Goal: Transaction & Acquisition: Purchase product/service

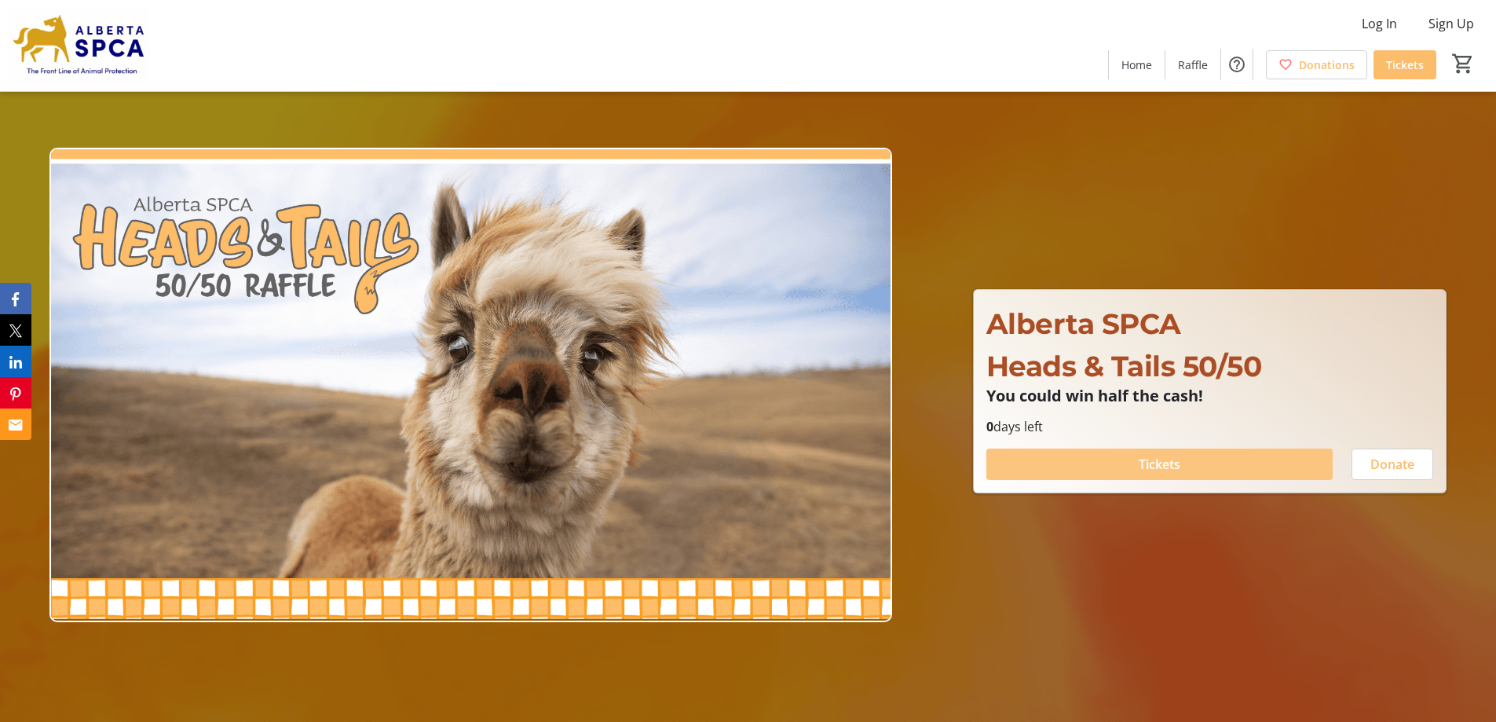
click at [1134, 465] on span at bounding box center [1160, 464] width 346 height 38
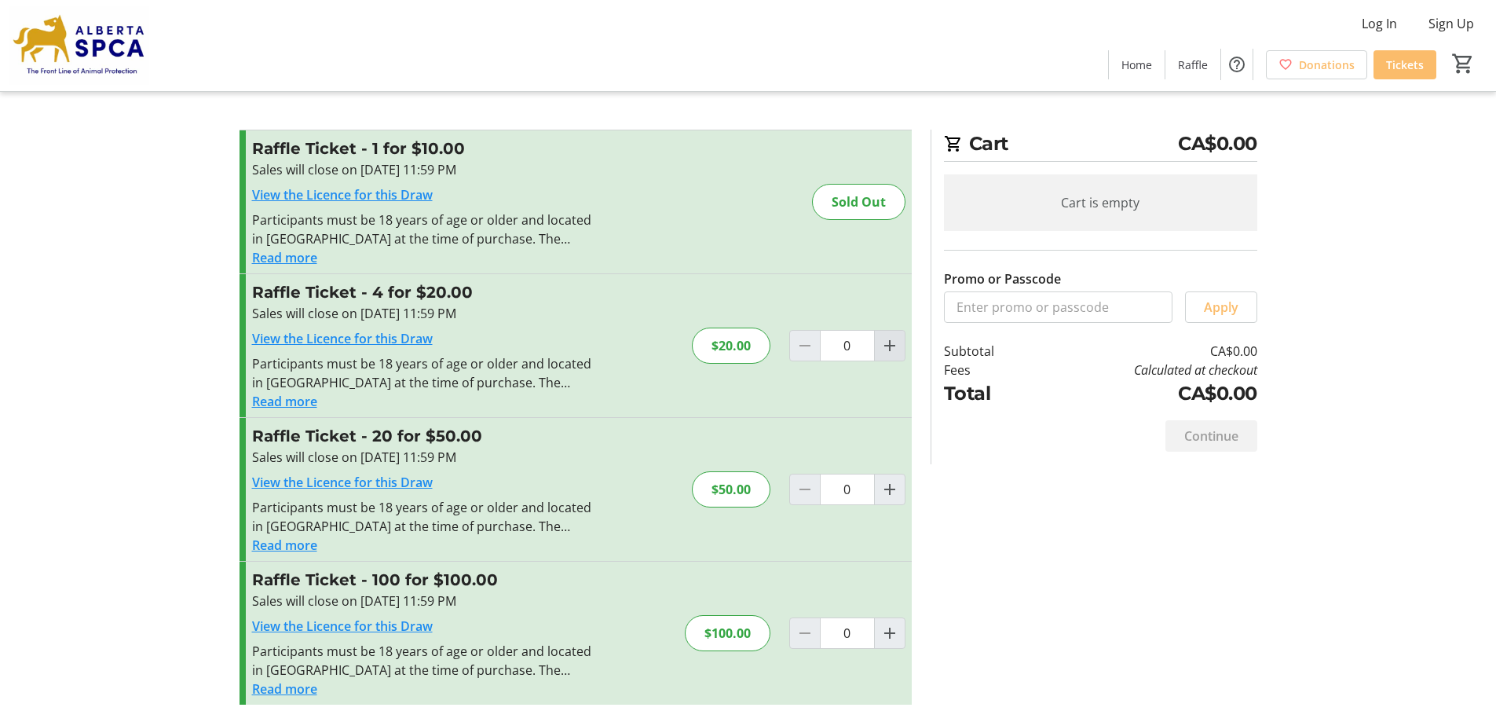
click at [895, 347] on mat-icon "Increment by one" at bounding box center [890, 345] width 19 height 19
type input "1"
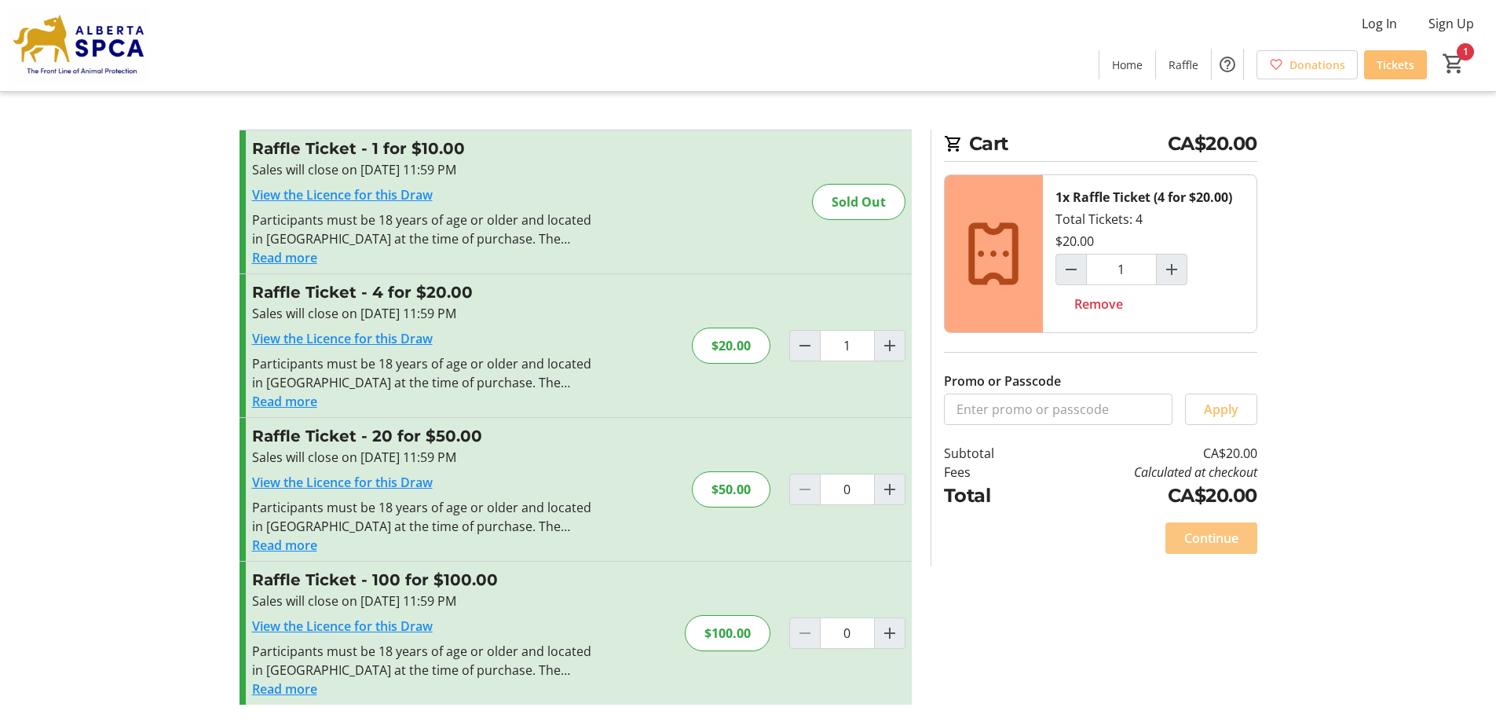
click at [1192, 537] on span "Continue" at bounding box center [1212, 538] width 54 height 19
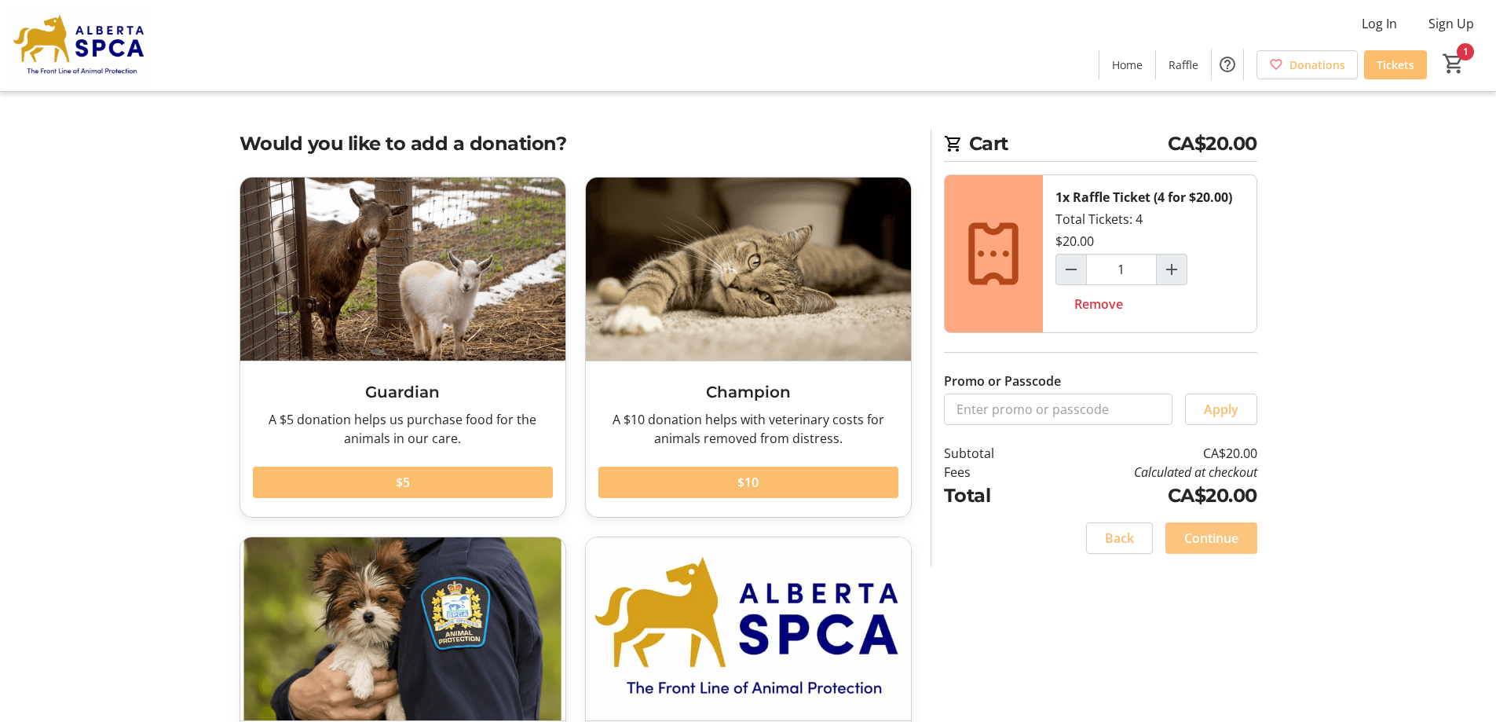
click at [1207, 537] on span "Continue" at bounding box center [1212, 538] width 54 height 19
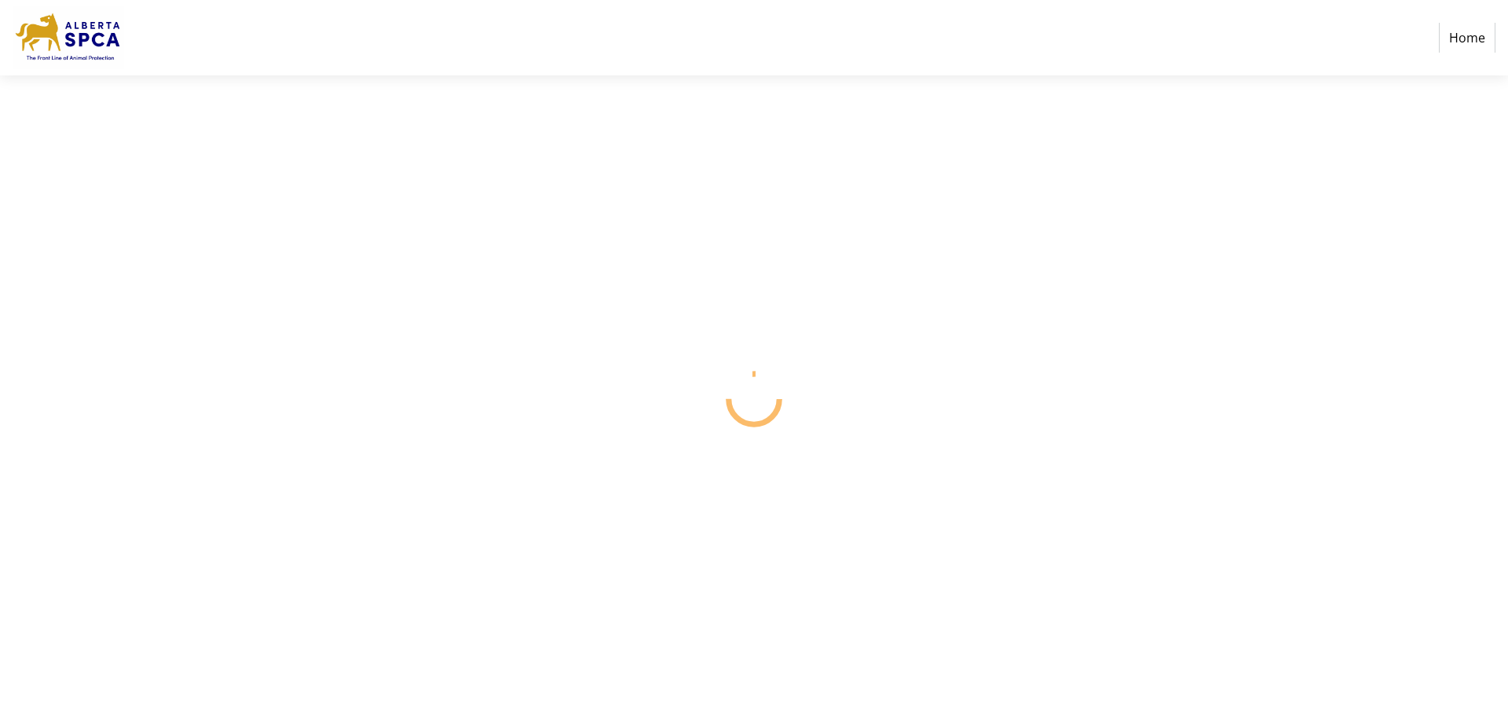
select select "CA"
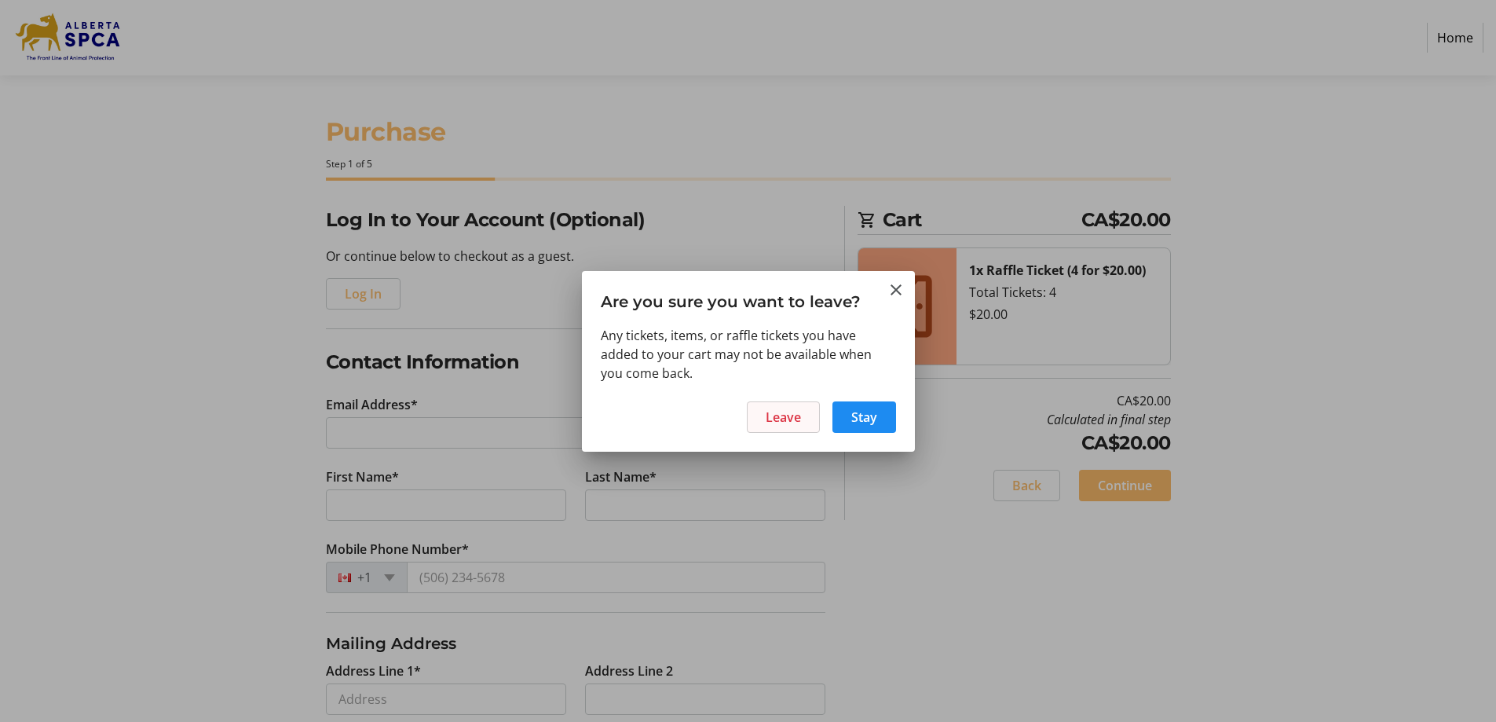
click at [800, 424] on span "Leave" at bounding box center [783, 417] width 35 height 19
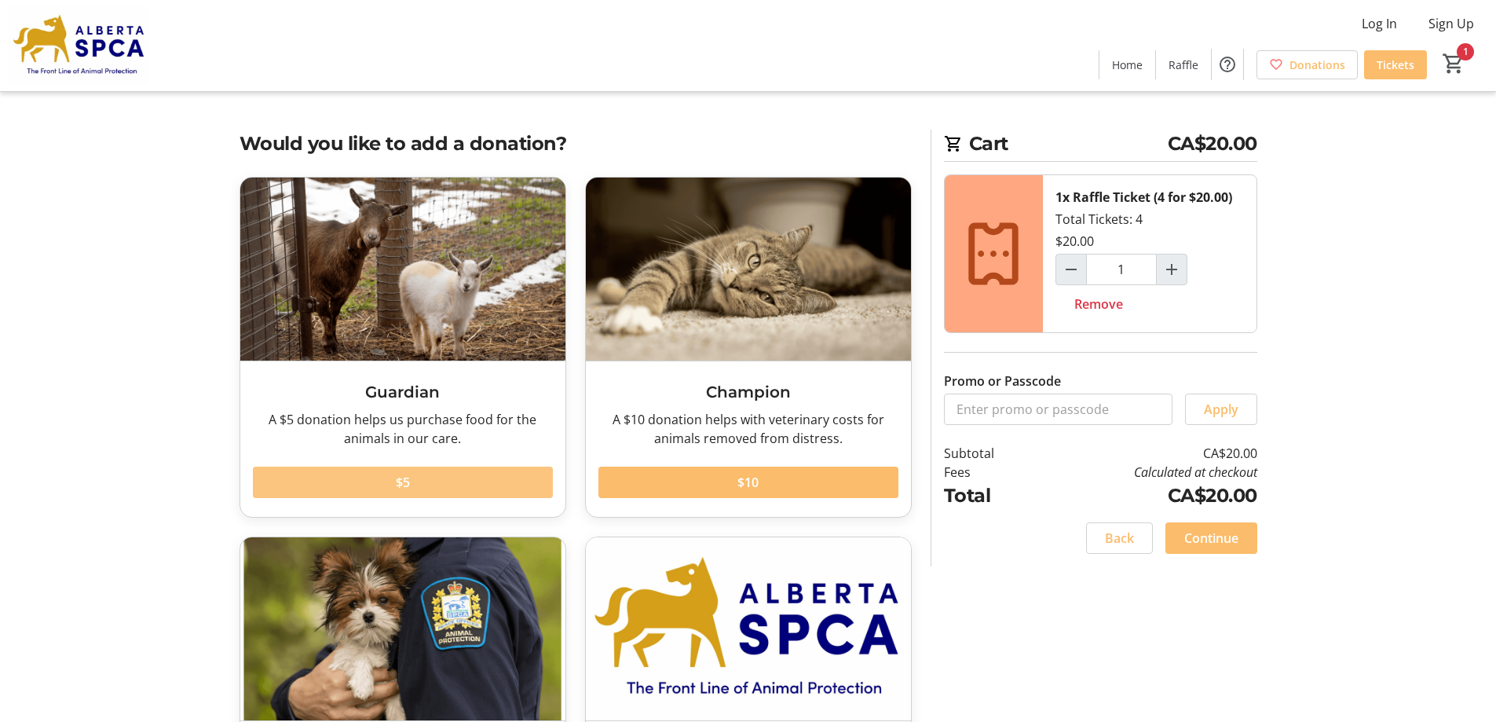
click at [434, 480] on span at bounding box center [403, 482] width 300 height 38
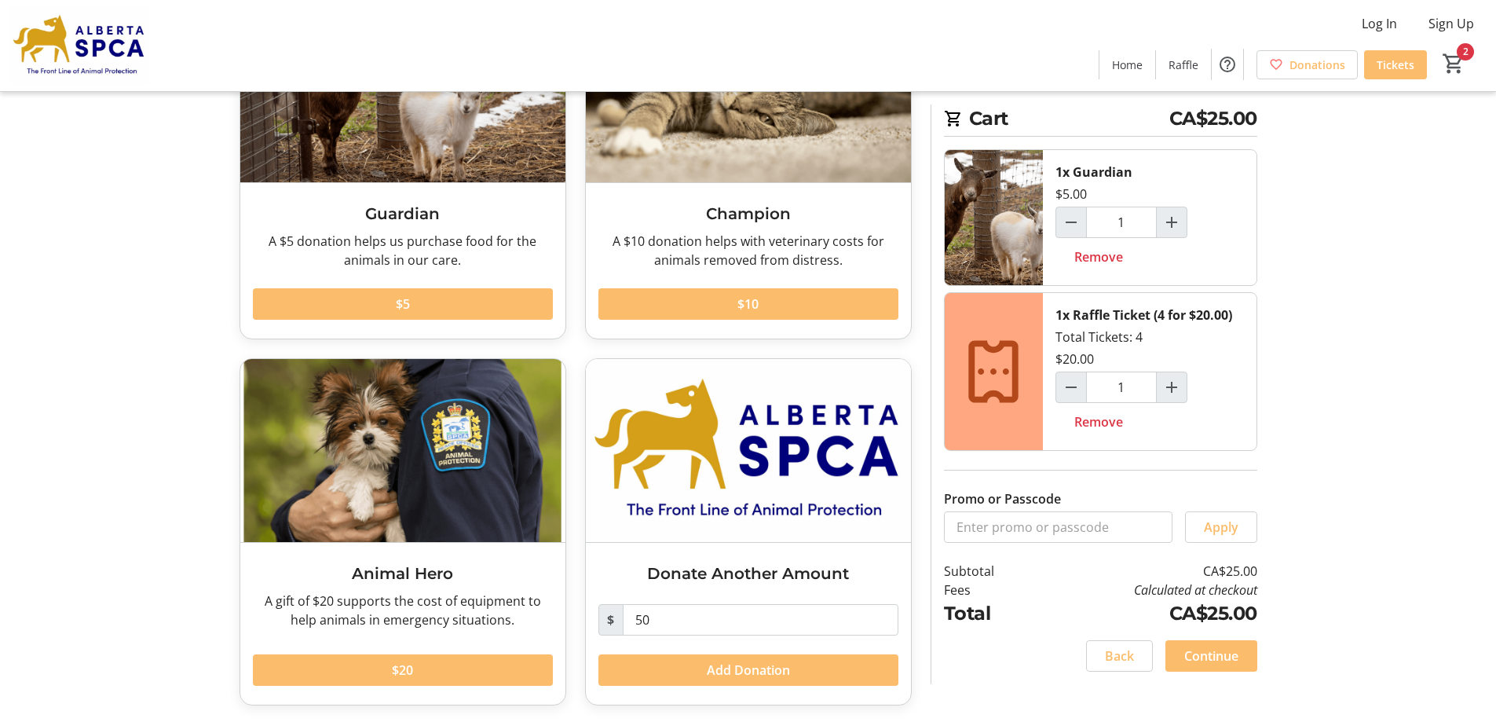
scroll to position [181, 0]
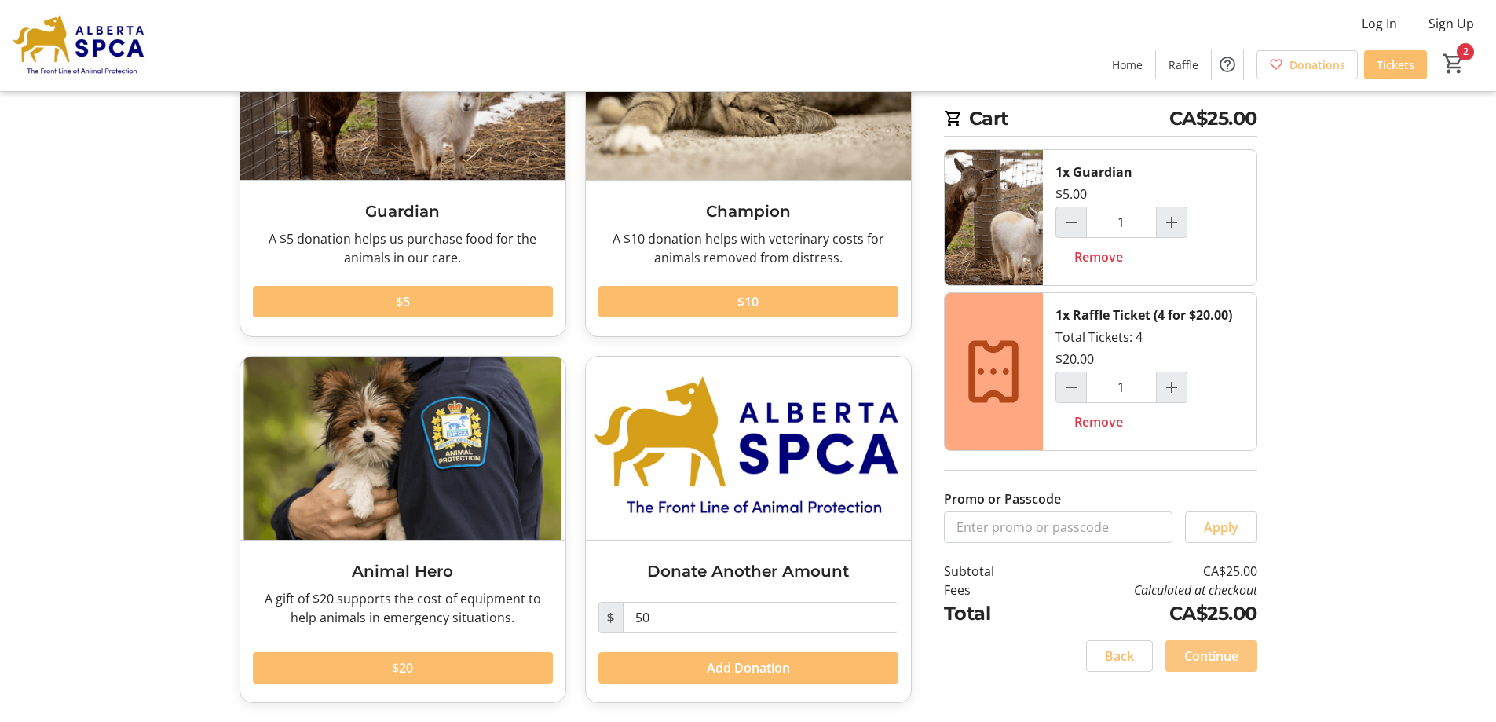
click at [1206, 653] on span "Continue" at bounding box center [1212, 655] width 54 height 19
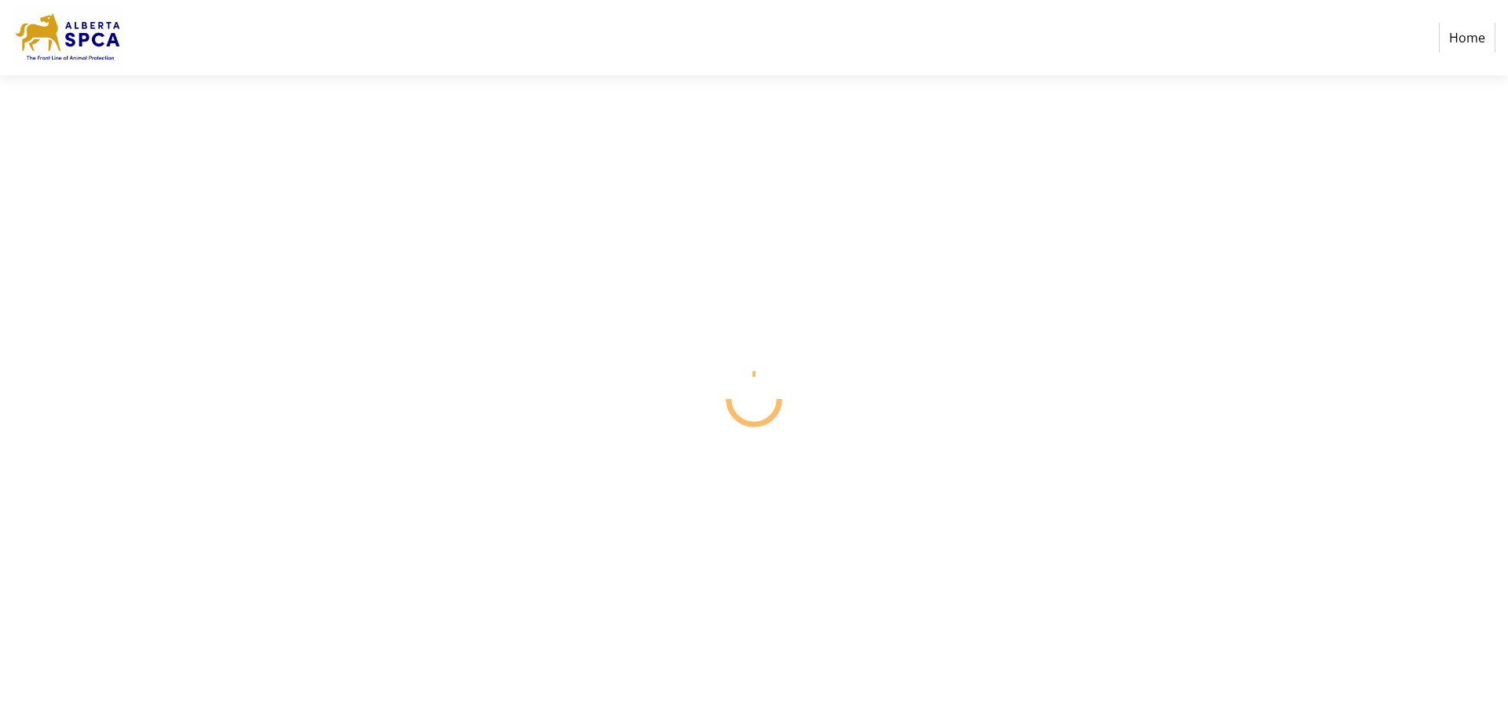
select select "CA"
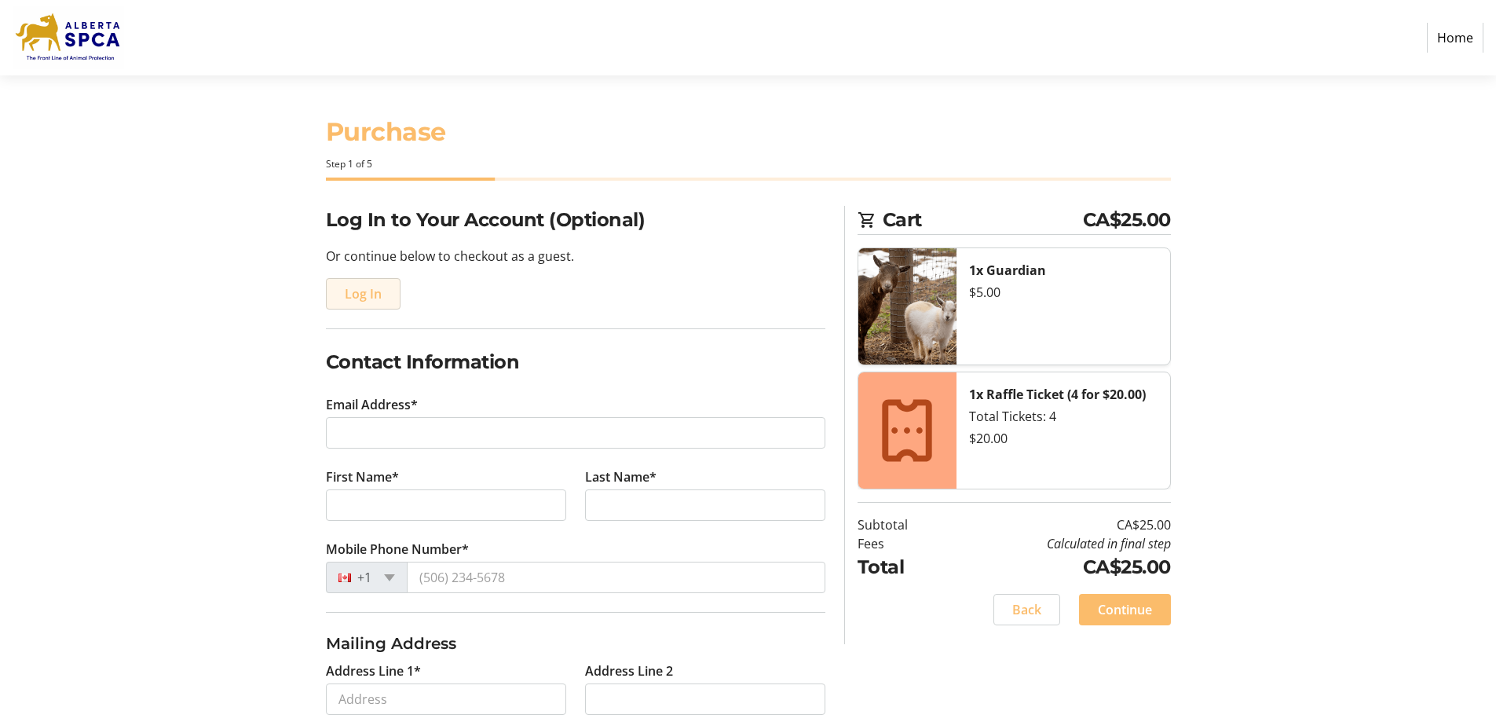
click at [359, 290] on span "Log In" at bounding box center [363, 293] width 37 height 19
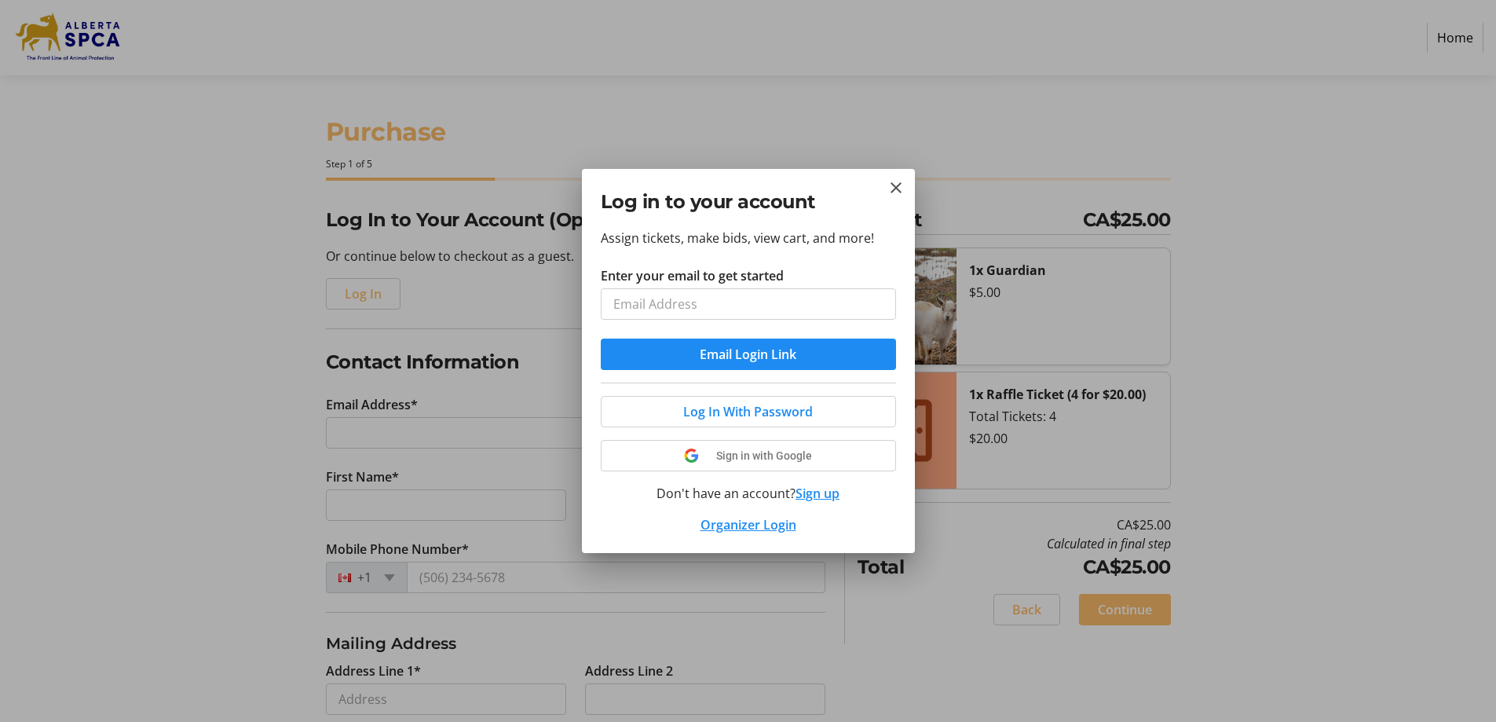
click at [648, 299] on input "Enter your email to get started" at bounding box center [748, 303] width 295 height 31
type input "[EMAIL_ADDRESS][PERSON_NAME][DOMAIN_NAME]"
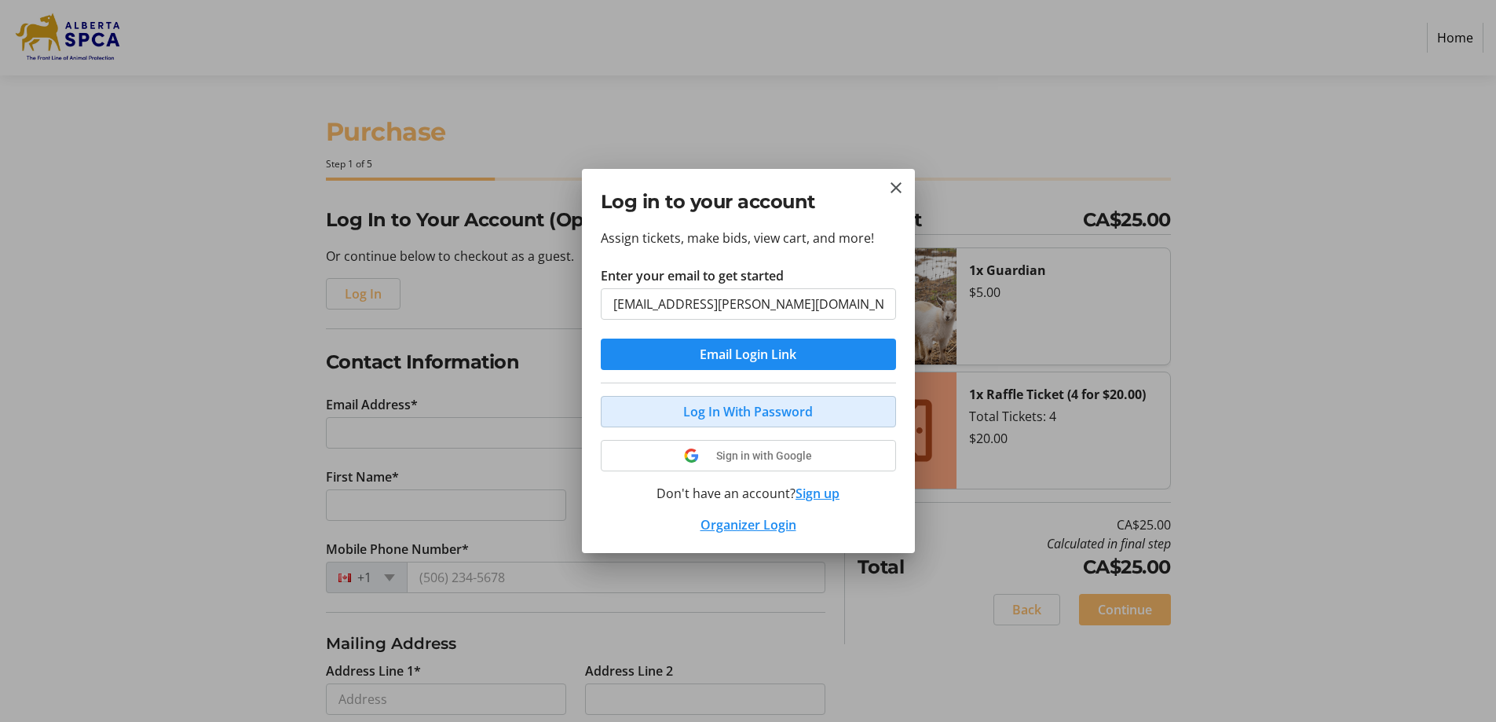
click at [745, 407] on span "Log In With Password" at bounding box center [748, 411] width 130 height 19
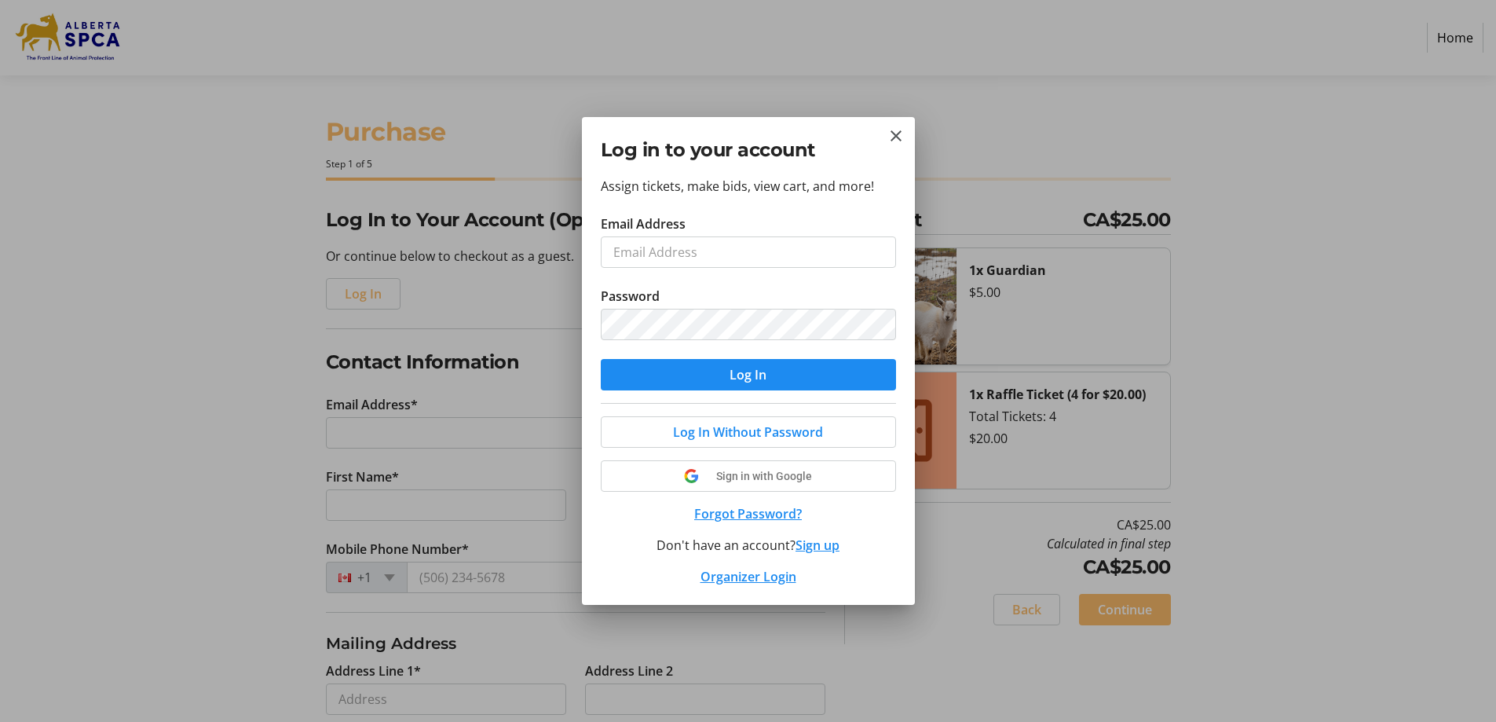
click at [604, 192] on p "Assign tickets, make bids, view cart, and more!" at bounding box center [748, 186] width 295 height 19
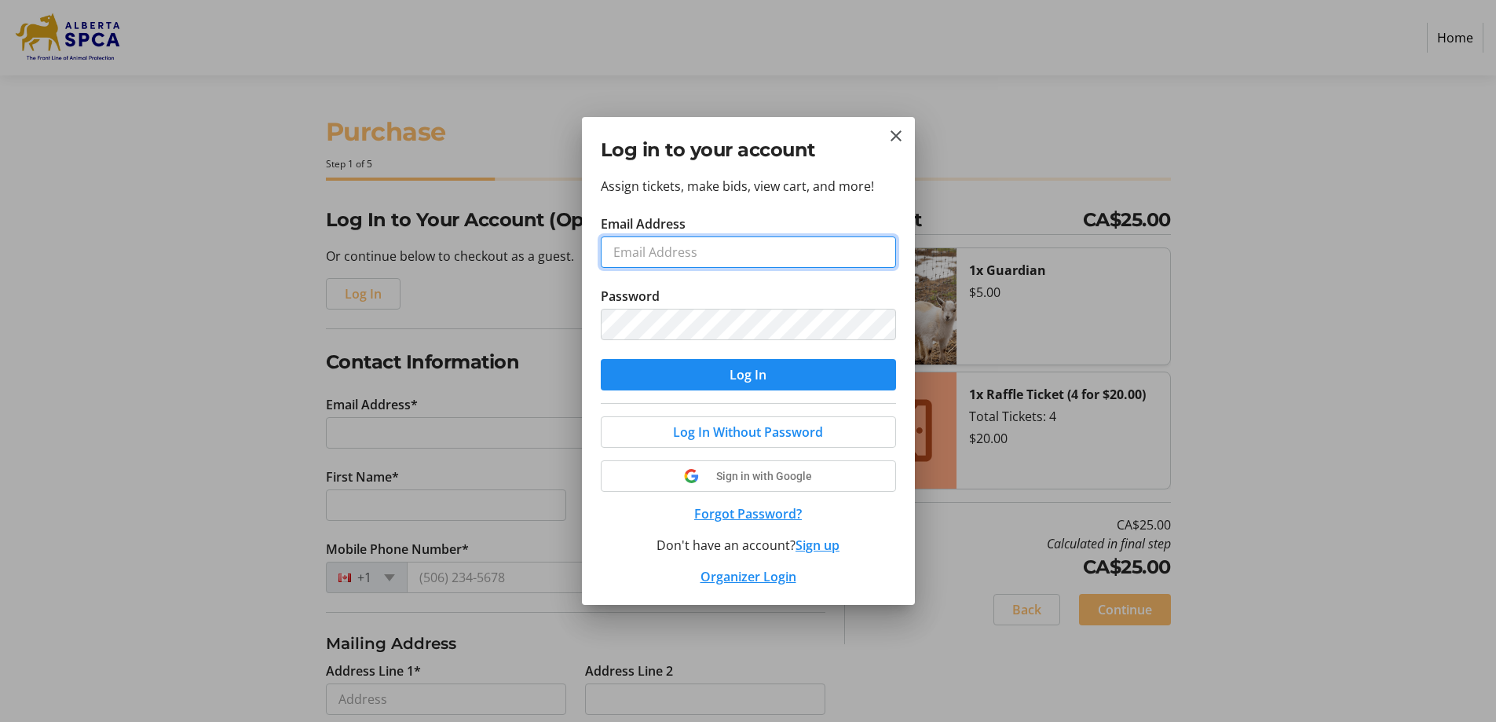
click at [628, 260] on input "Email Address" at bounding box center [748, 251] width 295 height 31
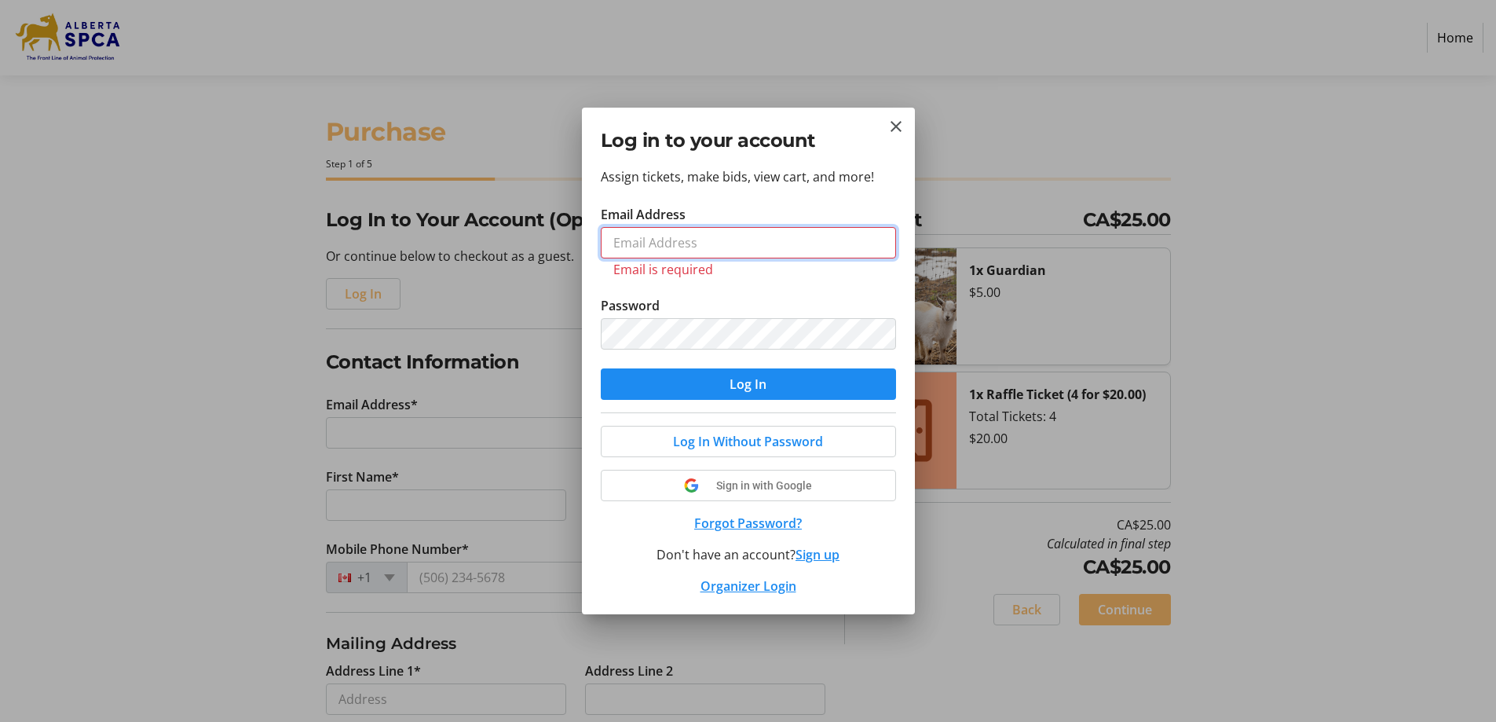
click at [628, 237] on input "Email Address" at bounding box center [748, 242] width 295 height 31
type input "[EMAIL_ADDRESS][PERSON_NAME][DOMAIN_NAME]"
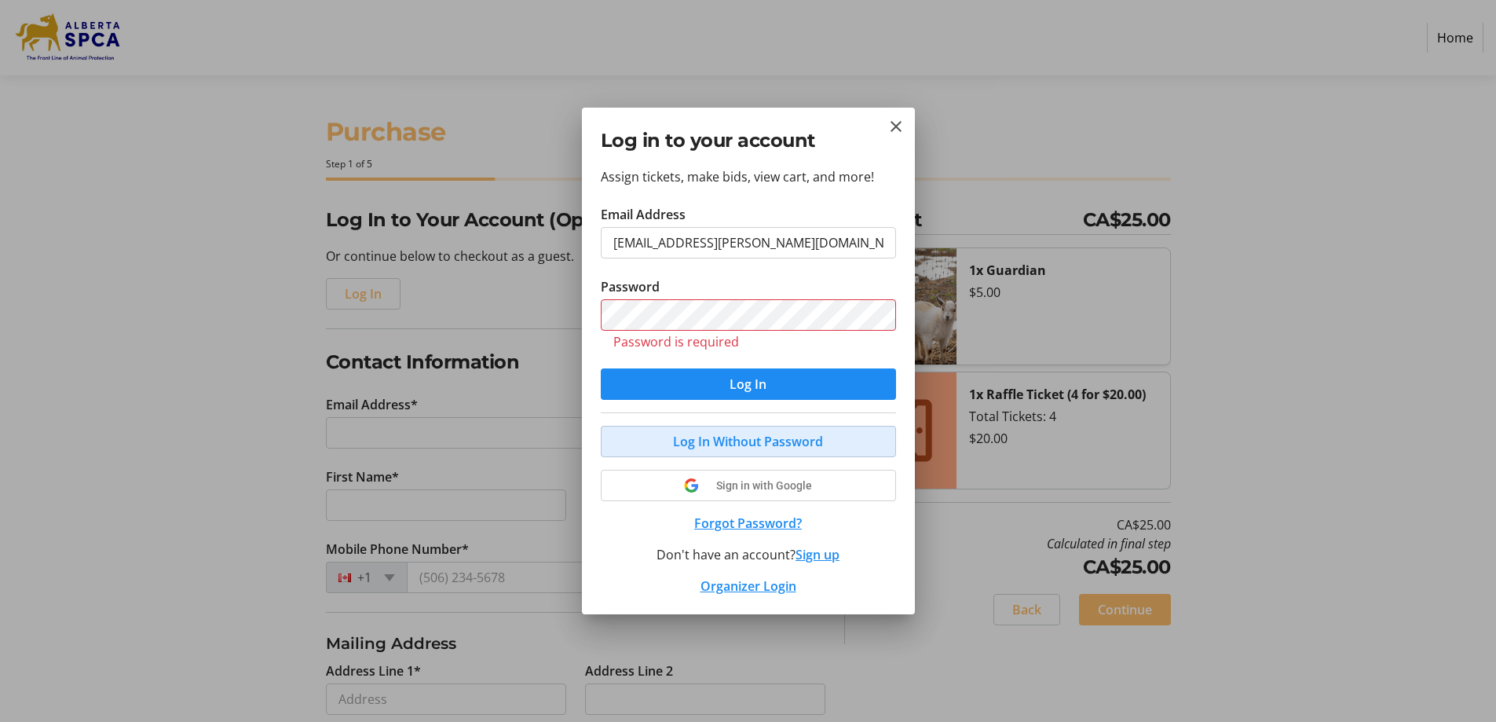
click at [676, 427] on button "Log In Without Password" at bounding box center [748, 441] width 295 height 31
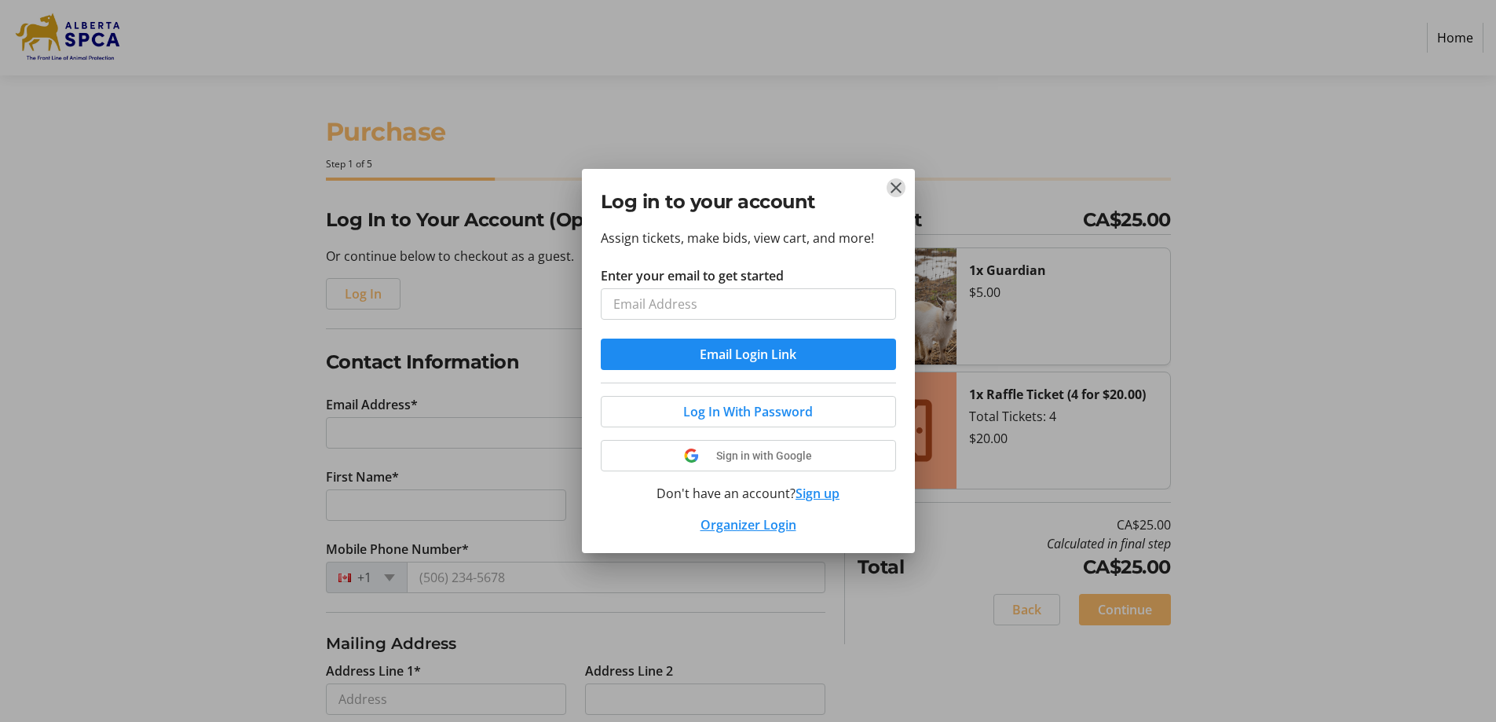
click at [897, 189] on mat-icon "Close" at bounding box center [896, 187] width 19 height 19
